Goal: Information Seeking & Learning: Understand process/instructions

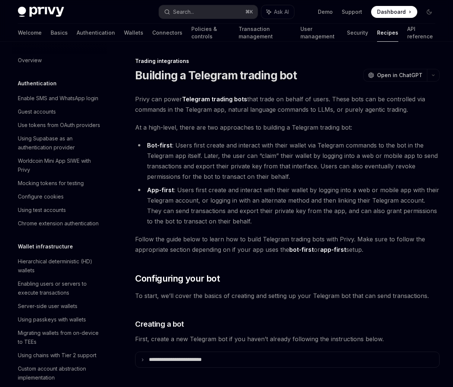
scroll to position [684, 0]
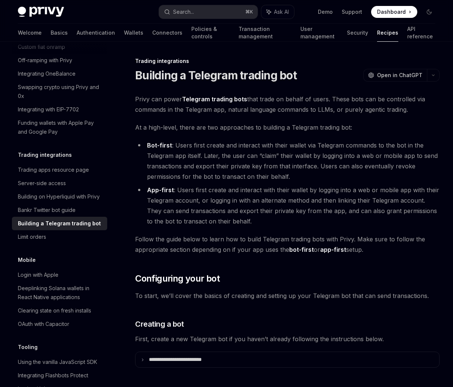
click at [333, 176] on li "Bot-first : Users first create and interact with their wallet via Telegram comm…" at bounding box center [287, 161] width 305 height 42
click at [182, 146] on li "Bot-first : Users first create and interact with their wallet via Telegram comm…" at bounding box center [287, 161] width 305 height 42
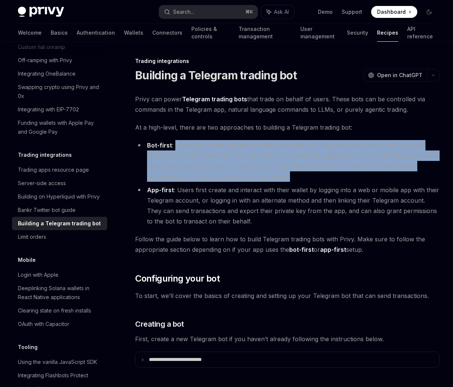
drag, startPoint x: 182, startPoint y: 146, endPoint x: 285, endPoint y: 176, distance: 107.5
click at [285, 176] on li "Bot-first : Users first create and interact with their wallet via Telegram comm…" at bounding box center [287, 161] width 305 height 42
copy li "Users first create and interact with their wallet via Telegram commands to the …"
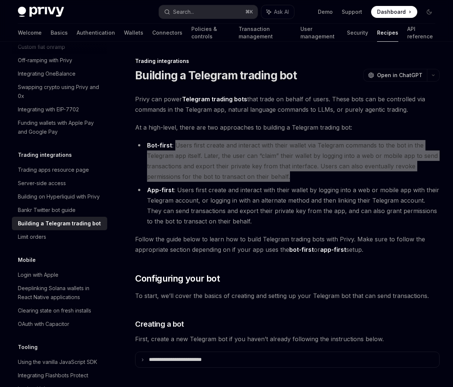
click at [172, 168] on li "Bot-first : Users first create and interact with their wallet via Telegram comm…" at bounding box center [287, 161] width 305 height 42
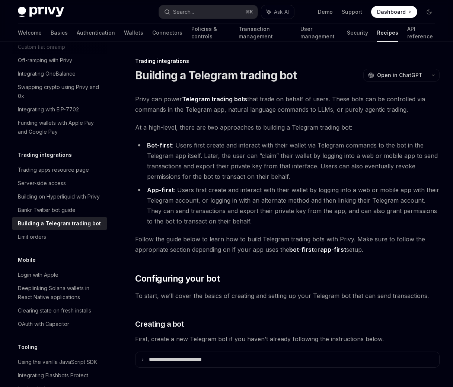
click at [200, 195] on li "App-first : Users first create and interact with their wallet by logging into a…" at bounding box center [287, 206] width 305 height 42
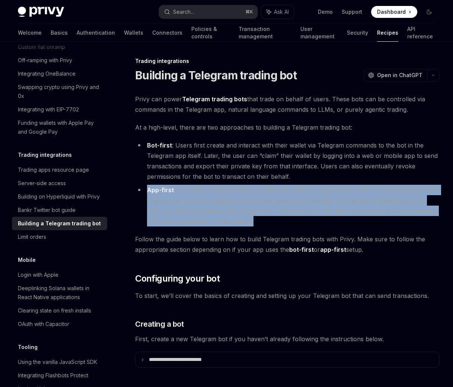
click at [200, 195] on li "App-first : Users first create and interact with their wallet by logging into a…" at bounding box center [287, 206] width 305 height 42
copy div "App-first : Users first create and interact with their wallet by logging into a…"
drag, startPoint x: 1, startPoint y: 98, endPoint x: 215, endPoint y: 216, distance: 244.0
click at [215, 216] on li "App-first : Users first create and interact with their wallet by logging into a…" at bounding box center [287, 206] width 305 height 42
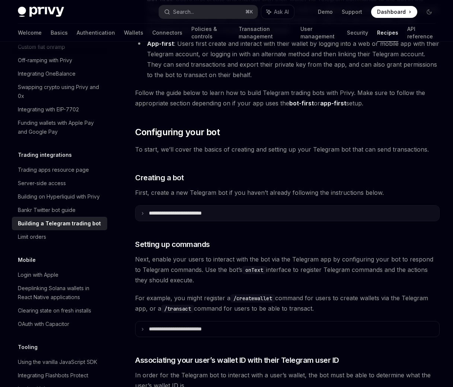
click at [215, 214] on p "**********" at bounding box center [186, 213] width 74 height 6
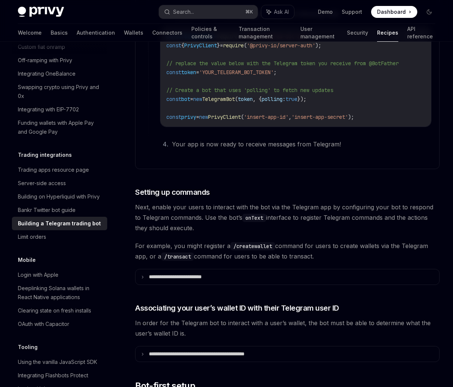
scroll to position [732, 0]
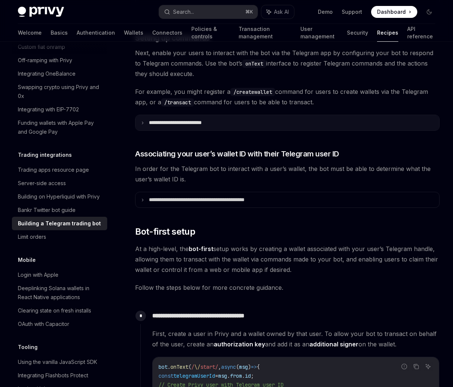
click at [211, 127] on summary "**********" at bounding box center [288, 122] width 304 height 15
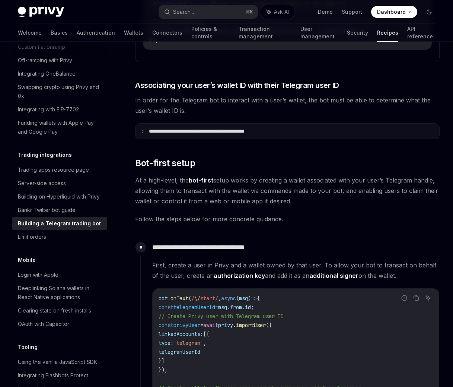
click at [207, 128] on summary "**********" at bounding box center [288, 131] width 304 height 15
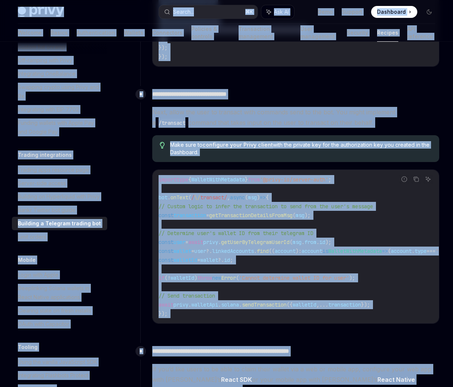
scroll to position [1728, 0]
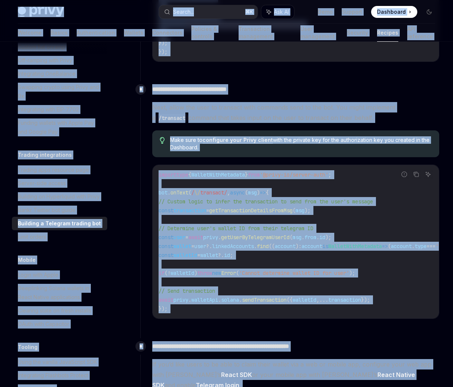
copy div "Privy Docs home page Search... ⌘ K Ask AI Demo Support Dashboard Dashboard Sear…"
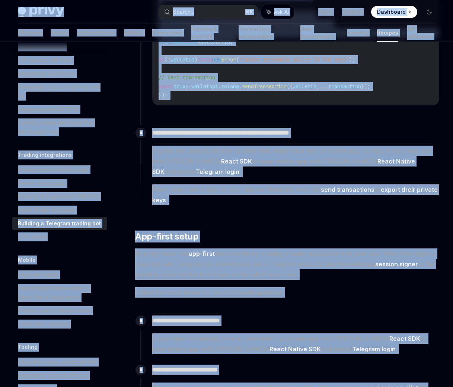
click at [206, 135] on p "**********" at bounding box center [295, 133] width 287 height 10
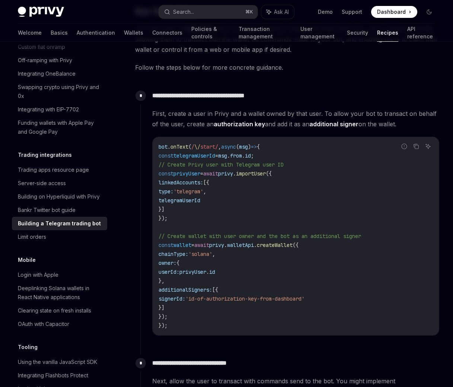
scroll to position [1454, 0]
drag, startPoint x: 274, startPoint y: 216, endPoint x: 289, endPoint y: 213, distance: 15.1
click at [295, 216] on code "bot . onText ( / \/ start/ , async ( msg ) => { const telegramUserId = msg . fr…" at bounding box center [296, 236] width 274 height 188
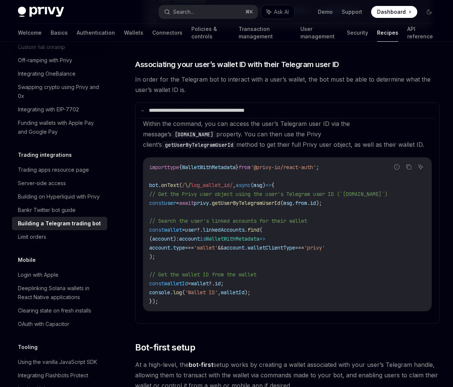
scroll to position [1120, 0]
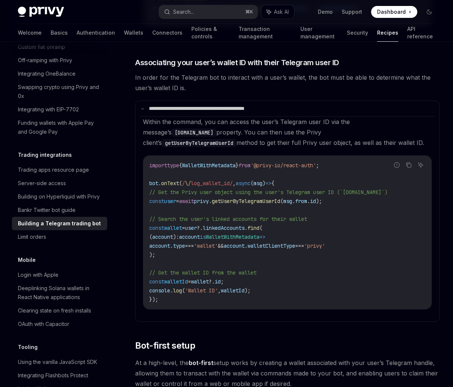
click at [1, 98] on div "Trading integrations Building a Telegram trading bot OpenAI Open in ChatGPT Ope…" at bounding box center [217, 370] width 447 height 2867
click at [406, 10] on span at bounding box center [394, 12] width 46 height 12
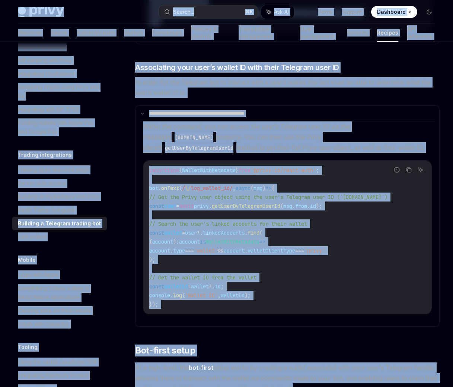
copy div "Privy Docs home page Search... ⌘ K Ask AI Demo Support Dashboard Dashboard Sear…"
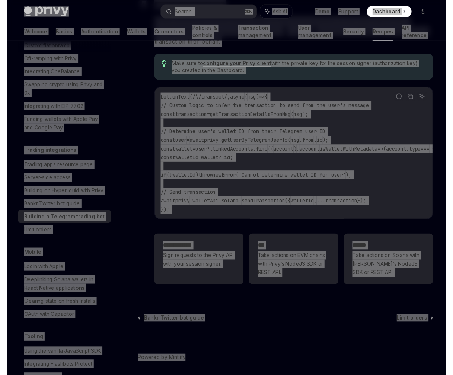
scroll to position [2532, 0]
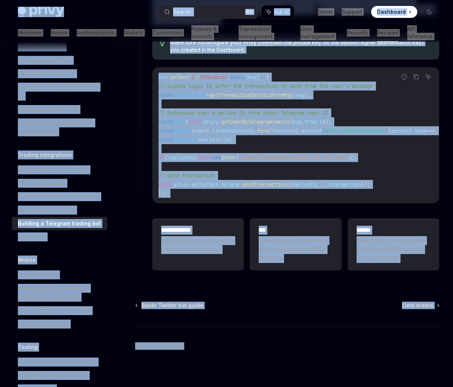
click at [346, 128] on code "bot . onText ( / \/ transact/ , async ( msg ) => { // Custom logic to infer the…" at bounding box center [376, 135] width 435 height 125
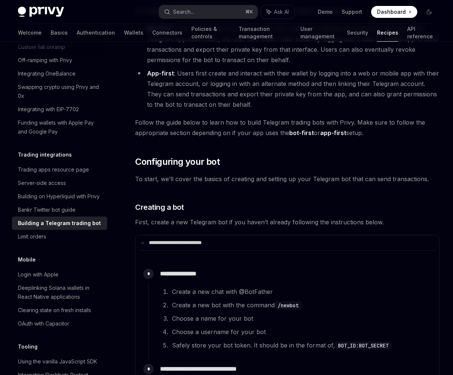
scroll to position [0, 0]
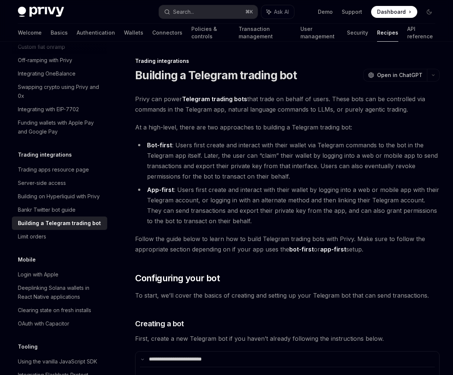
click at [424, 61] on div "Trading integrations" at bounding box center [287, 60] width 305 height 7
click at [412, 70] on button "OpenAI Open in ChatGPT" at bounding box center [395, 75] width 64 height 13
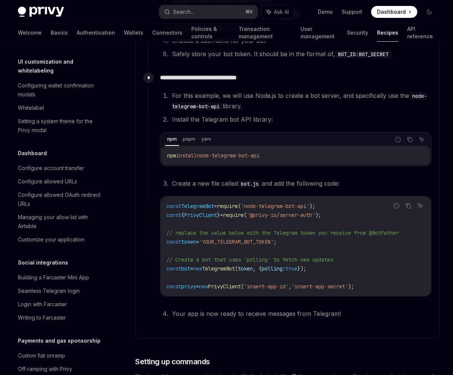
scroll to position [402, 0]
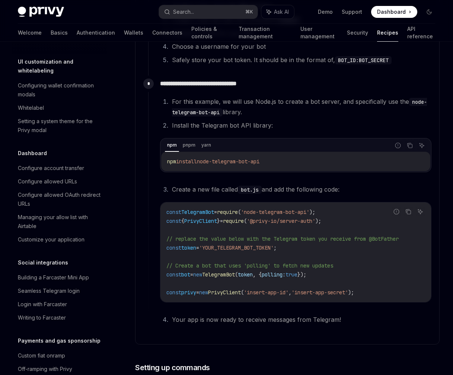
click at [328, 139] on div "npm pnpm yarn Report incorrect code Copy Ask AI npm install node-telegram-bot-a…" at bounding box center [295, 155] width 271 height 34
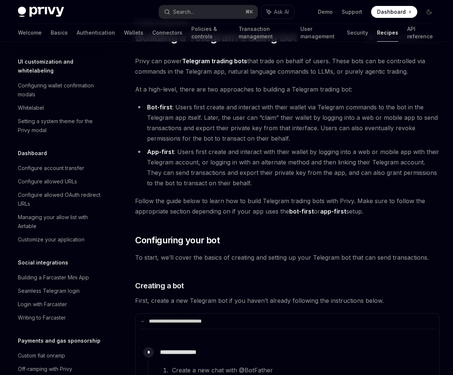
scroll to position [37, 0]
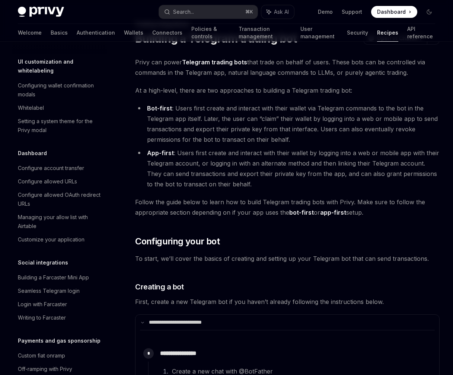
click at [216, 112] on li "Bot-first : Users first create and interact with their wallet via Telegram comm…" at bounding box center [287, 124] width 305 height 42
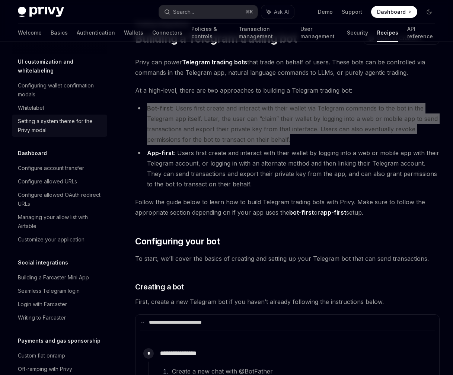
click at [381, 137] on li "Bot-first : Users first create and interact with their wallet via Telegram comm…" at bounding box center [287, 124] width 305 height 42
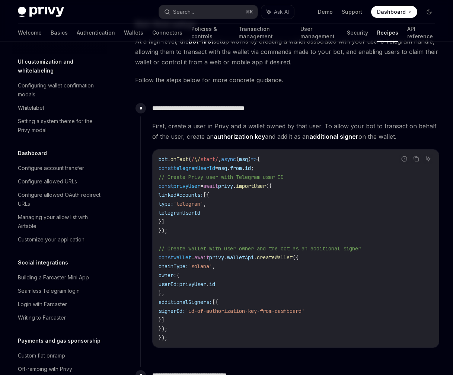
scroll to position [1438, 0]
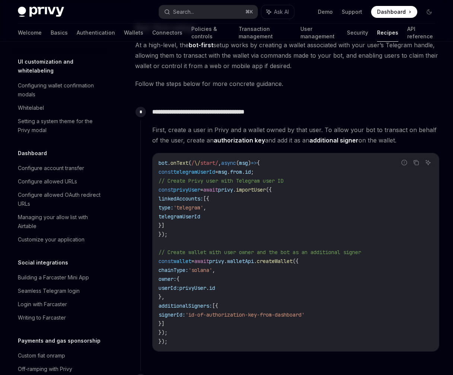
click at [240, 92] on div "Privy can power Telegram trading bots that trade on behalf of users. These bots…" at bounding box center [287, 15] width 305 height 2719
click at [239, 95] on div "Privy can power Telegram trading bots that trade on behalf of users. These bots…" at bounding box center [287, 15] width 305 height 2719
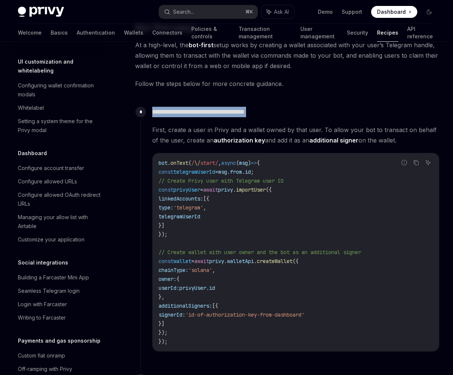
click at [239, 95] on div "Privy can power Telegram trading bots that trade on behalf of users. These bots…" at bounding box center [287, 15] width 305 height 2719
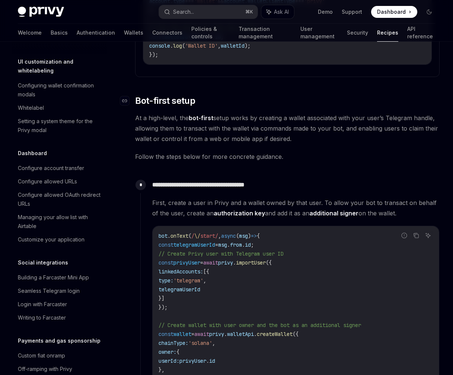
click at [226, 103] on h2 "​ Bot-first setup" at bounding box center [287, 101] width 305 height 12
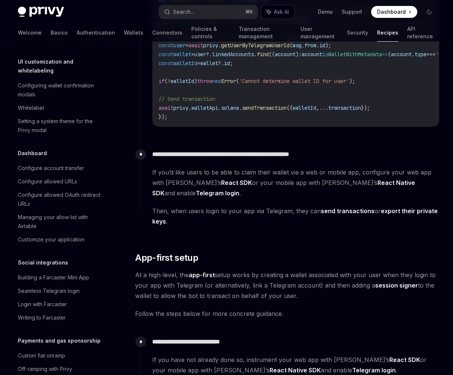
scroll to position [1980, 0]
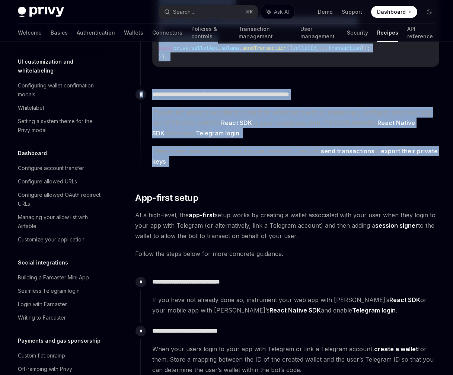
click at [218, 159] on div "**********" at bounding box center [289, 130] width 299 height 88
copy div "**********"
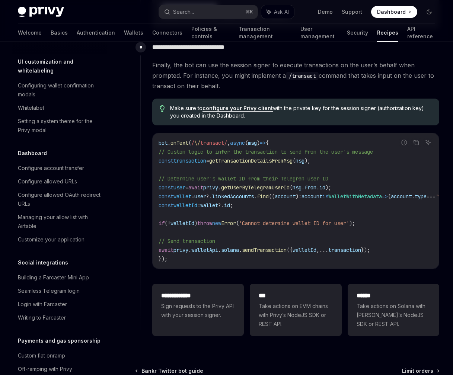
scroll to position [2464, 0]
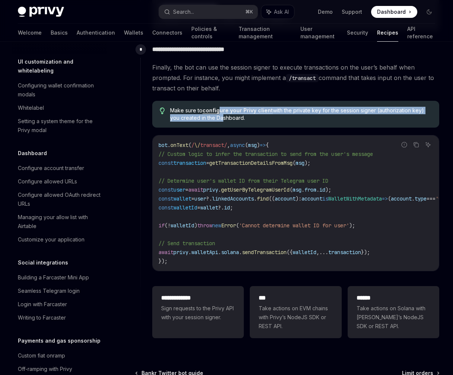
click at [221, 107] on span "Make sure to configure your Privy client with the private key for the session s…" at bounding box center [301, 114] width 262 height 15
click at [221, 107] on link "configure your Privy client" at bounding box center [238, 110] width 70 height 7
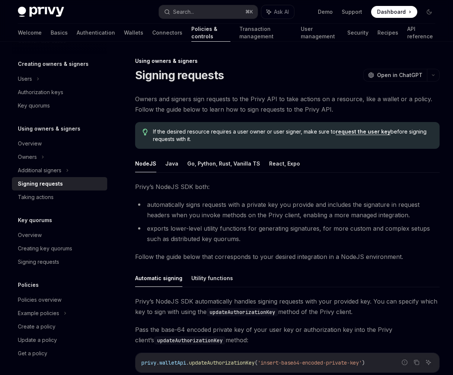
drag, startPoint x: 243, startPoint y: 260, endPoint x: 157, endPoint y: 67, distance: 211.4
click at [157, 67] on div "Using owners & signers Signing requests OpenAI Open in ChatGPT OpenAI Open in C…" at bounding box center [217, 292] width 447 height 470
copy div "Signing requests OpenAI Open in ChatGPT OpenAI Open in ChatGPT Owners and signe…"
click at [223, 158] on button "Go, Python, Rust, Vanilla TS" at bounding box center [223, 164] width 73 height 18
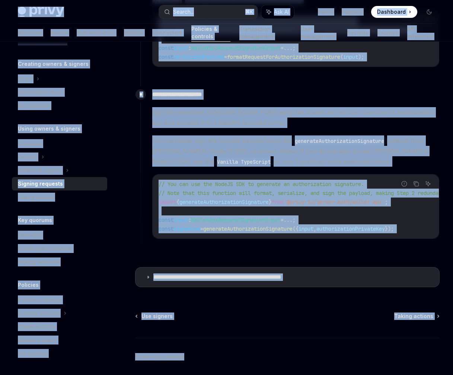
scroll to position [568, 0]
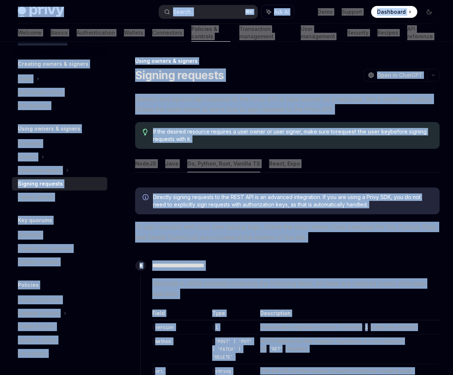
drag, startPoint x: 10, startPoint y: 28, endPoint x: 319, endPoint y: 153, distance: 333.3
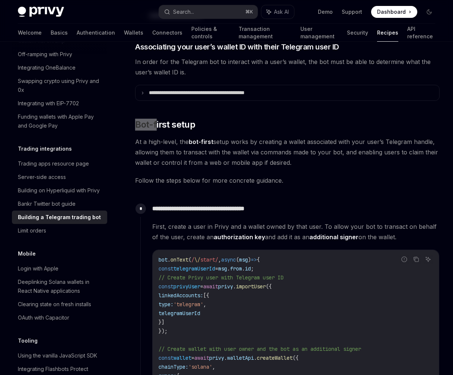
scroll to position [465, 0]
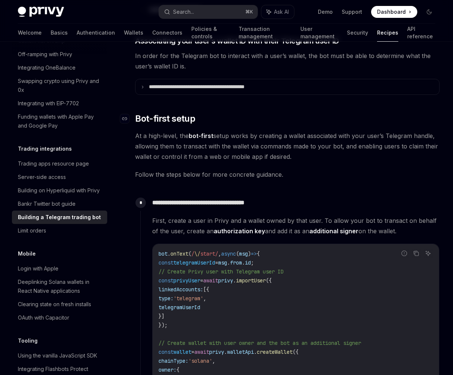
click at [204, 114] on h2 "​ Bot-first setup" at bounding box center [287, 119] width 305 height 12
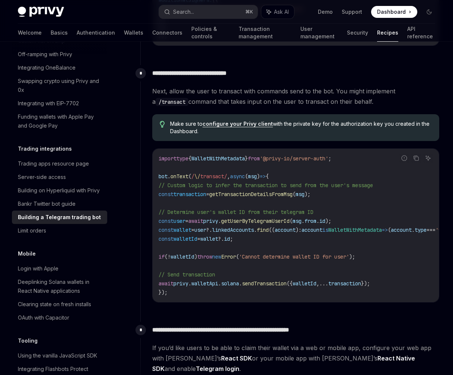
scroll to position [868, 0]
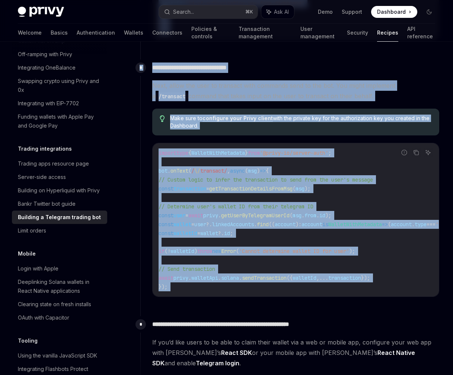
click at [183, 306] on div "**********" at bounding box center [289, 184] width 299 height 249
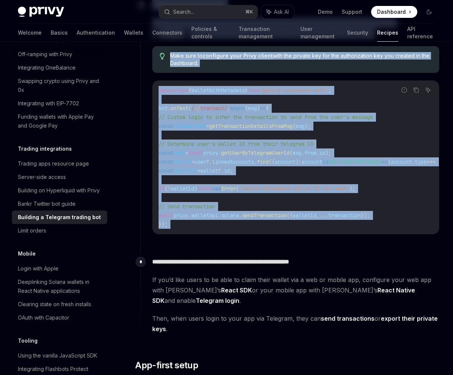
scroll to position [981, 0]
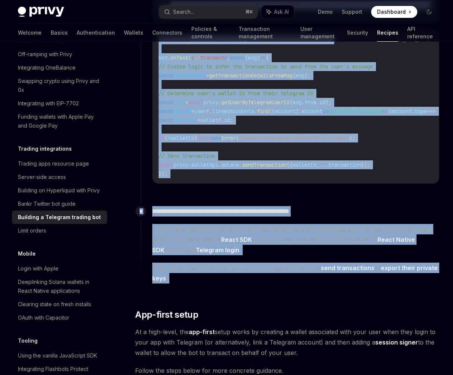
click at [179, 263] on span "Then, when users login to your app via Telegram, they can send transactions or …" at bounding box center [295, 273] width 287 height 21
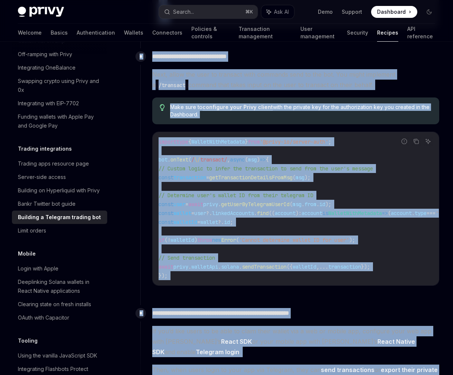
scroll to position [878, 0]
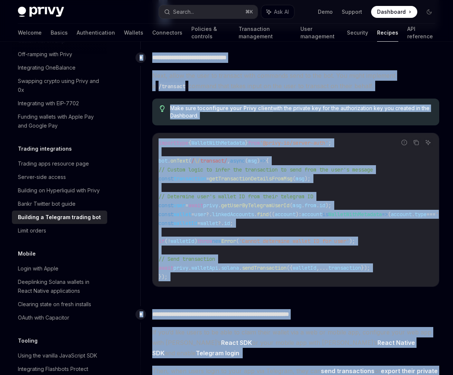
copy div "**********"
click at [226, 115] on span "Make sure to configure your Privy client with the private key for the authoriza…" at bounding box center [301, 112] width 262 height 15
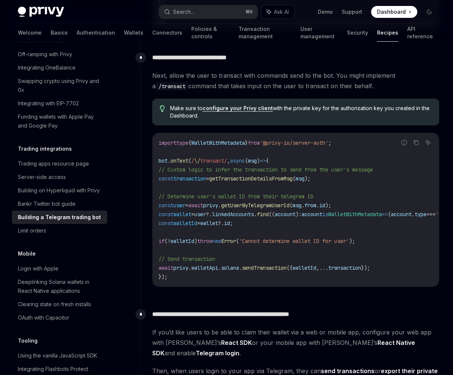
click at [226, 112] on span "Make sure to configure your Privy client with the private key for the authoriza…" at bounding box center [301, 112] width 262 height 15
click at [228, 107] on link "configure your Privy client" at bounding box center [238, 108] width 70 height 7
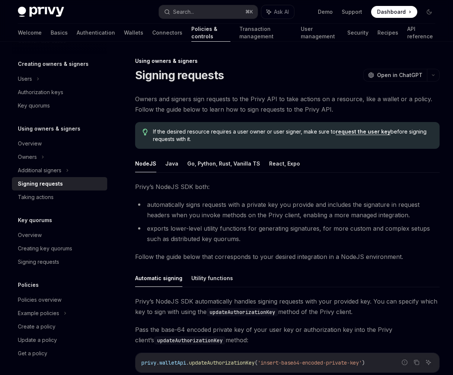
click at [224, 113] on span "Owners and signers sign requests to the Privy API to take actions on a resource…" at bounding box center [287, 104] width 305 height 21
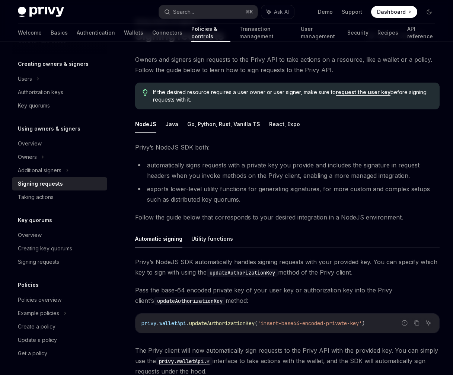
scroll to position [51, 0]
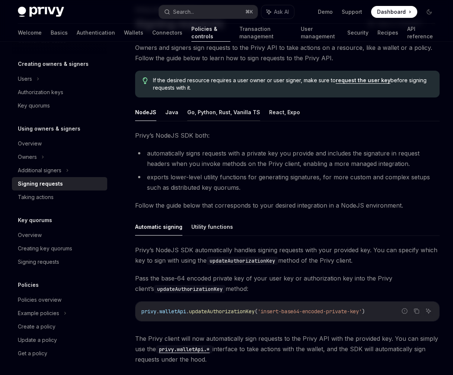
click at [216, 116] on button "Go, Python, Rust, Vanilla TS" at bounding box center [223, 113] width 73 height 18
type textarea "*"
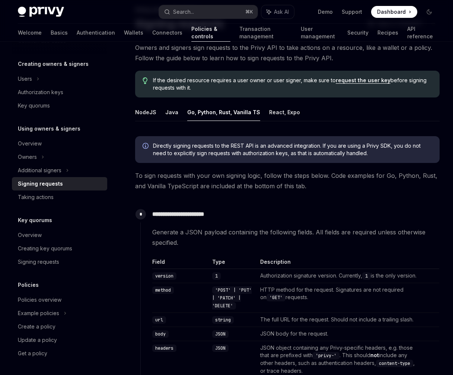
scroll to position [22, 0]
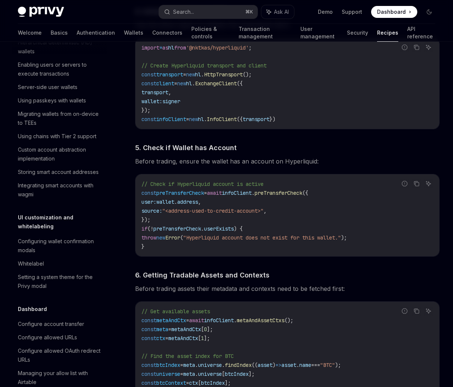
scroll to position [1376, 0]
